Goal: Navigation & Orientation: Find specific page/section

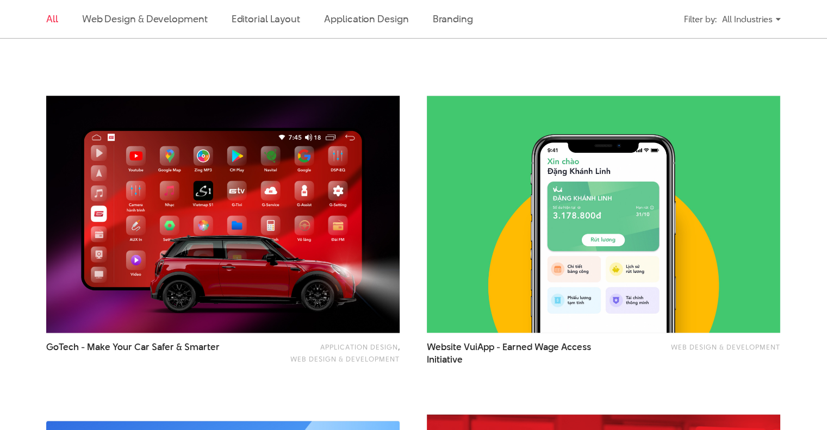
scroll to position [1281, 0]
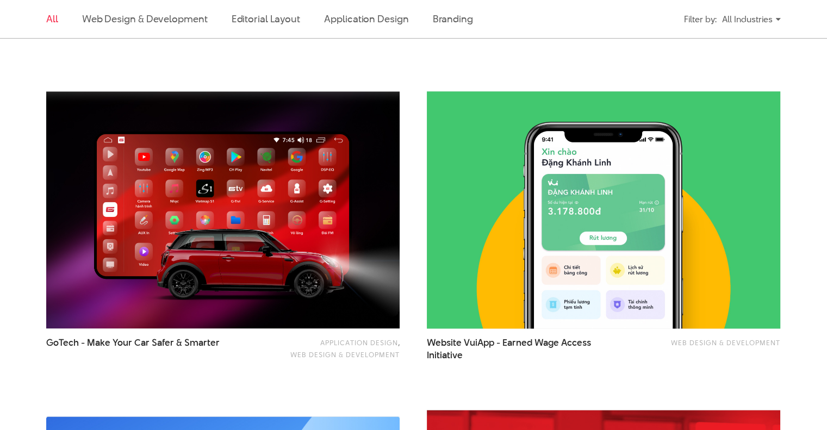
click at [616, 188] on img at bounding box center [603, 209] width 389 height 260
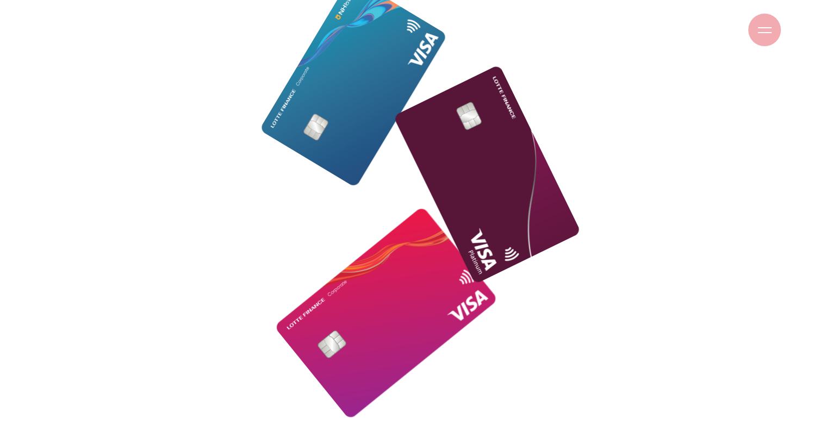
scroll to position [1522, 0]
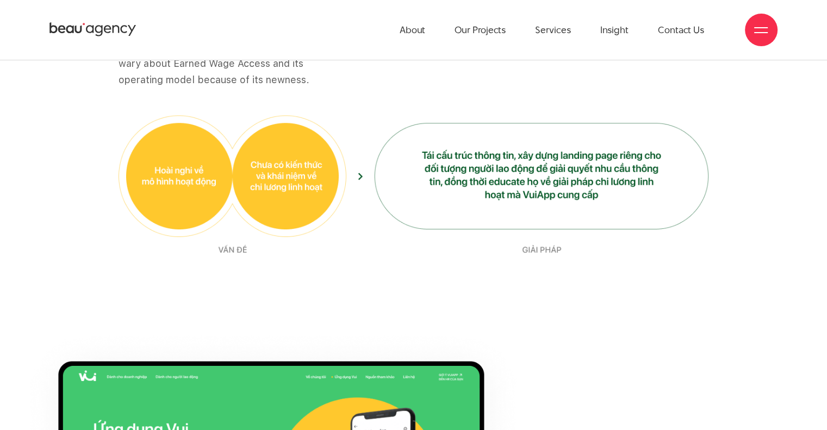
scroll to position [5437, 0]
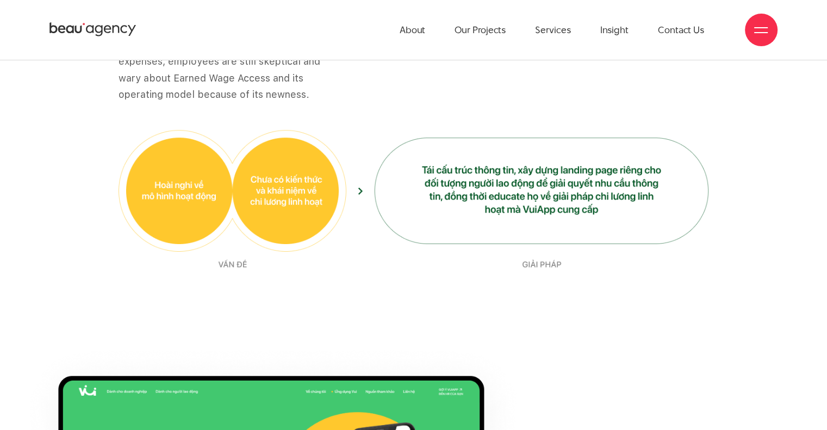
click at [593, 188] on img at bounding box center [414, 199] width 590 height 139
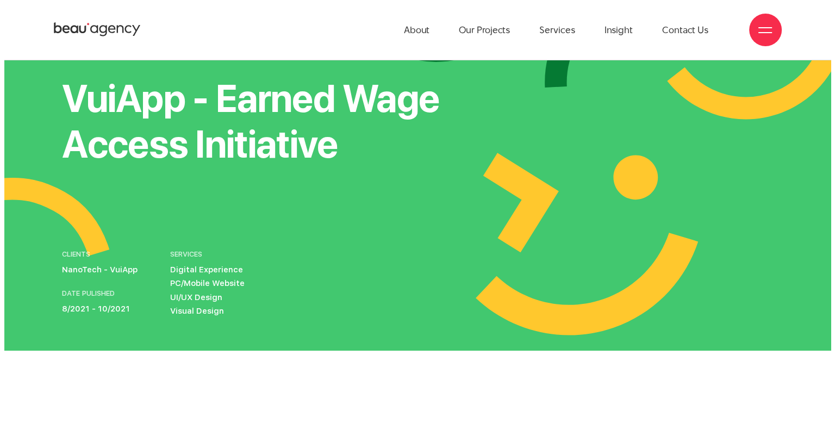
scroll to position [0, 0]
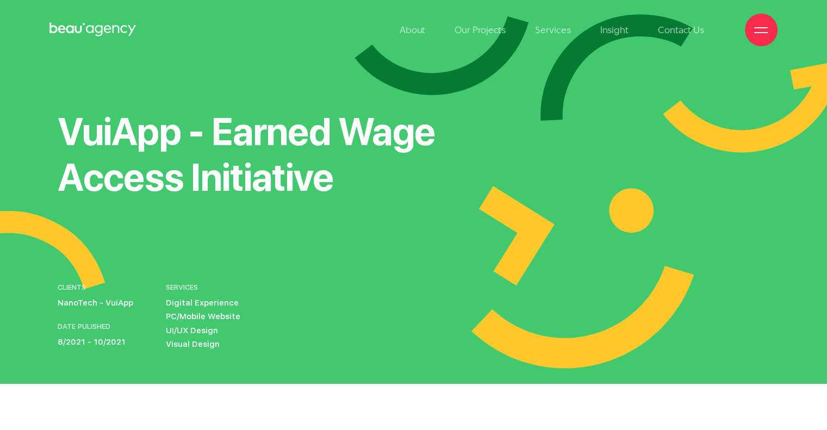
click at [747, 19] on div "About Our Projects Services Insight Contact Us" at bounding box center [413, 30] width 728 height 60
click at [755, 28] on span at bounding box center [761, 27] width 14 height 1
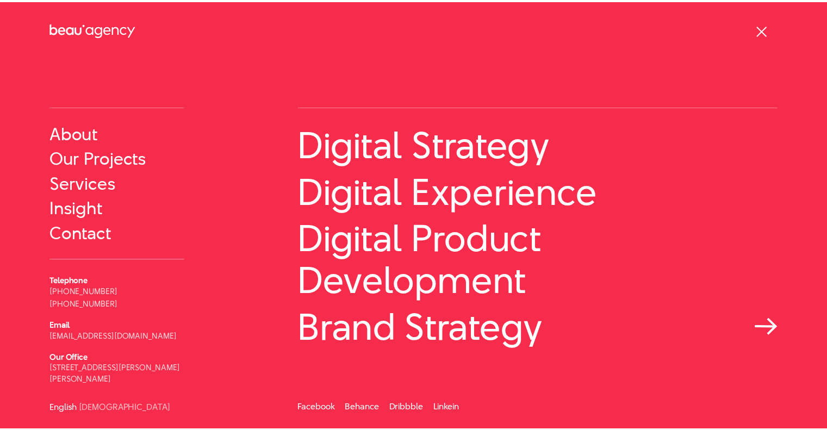
scroll to position [9, 0]
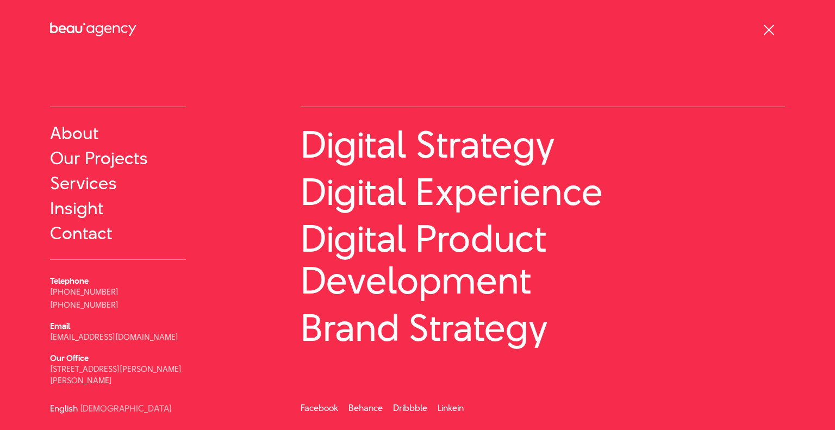
click at [777, 34] on div at bounding box center [769, 30] width 33 height 33
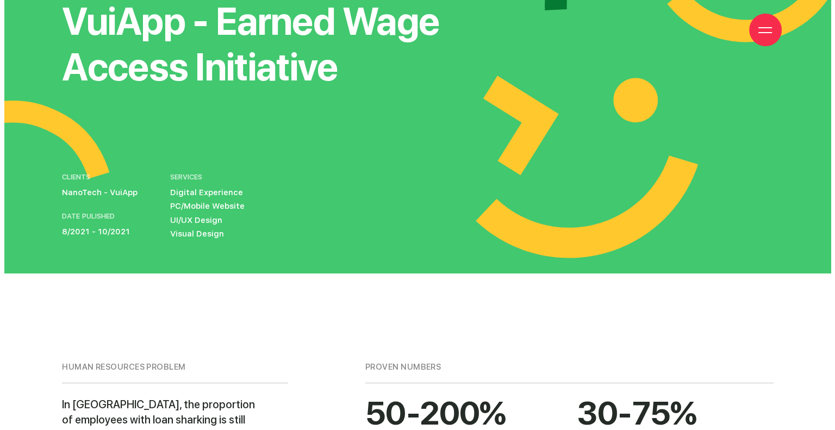
scroll to position [54, 0]
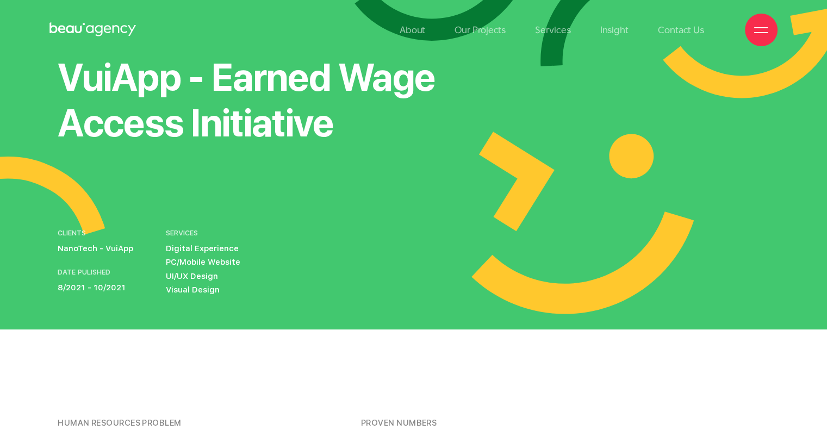
click at [768, 27] on div at bounding box center [761, 30] width 33 height 33
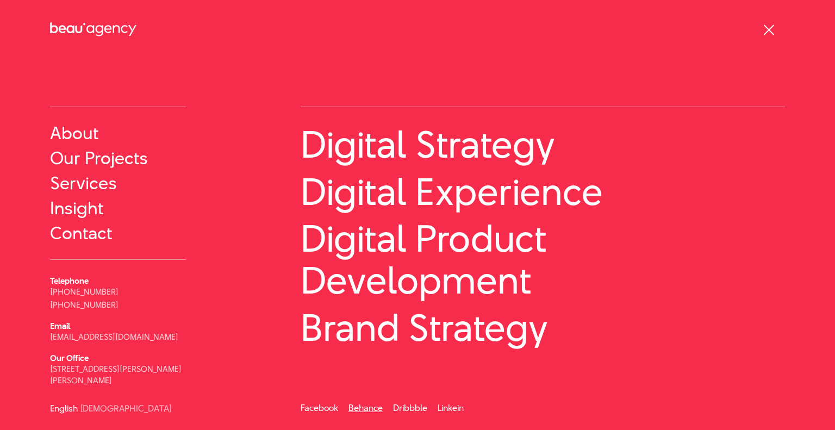
click at [363, 408] on link "Behance" at bounding box center [366, 408] width 34 height 13
